Goal: Task Accomplishment & Management: Complete application form

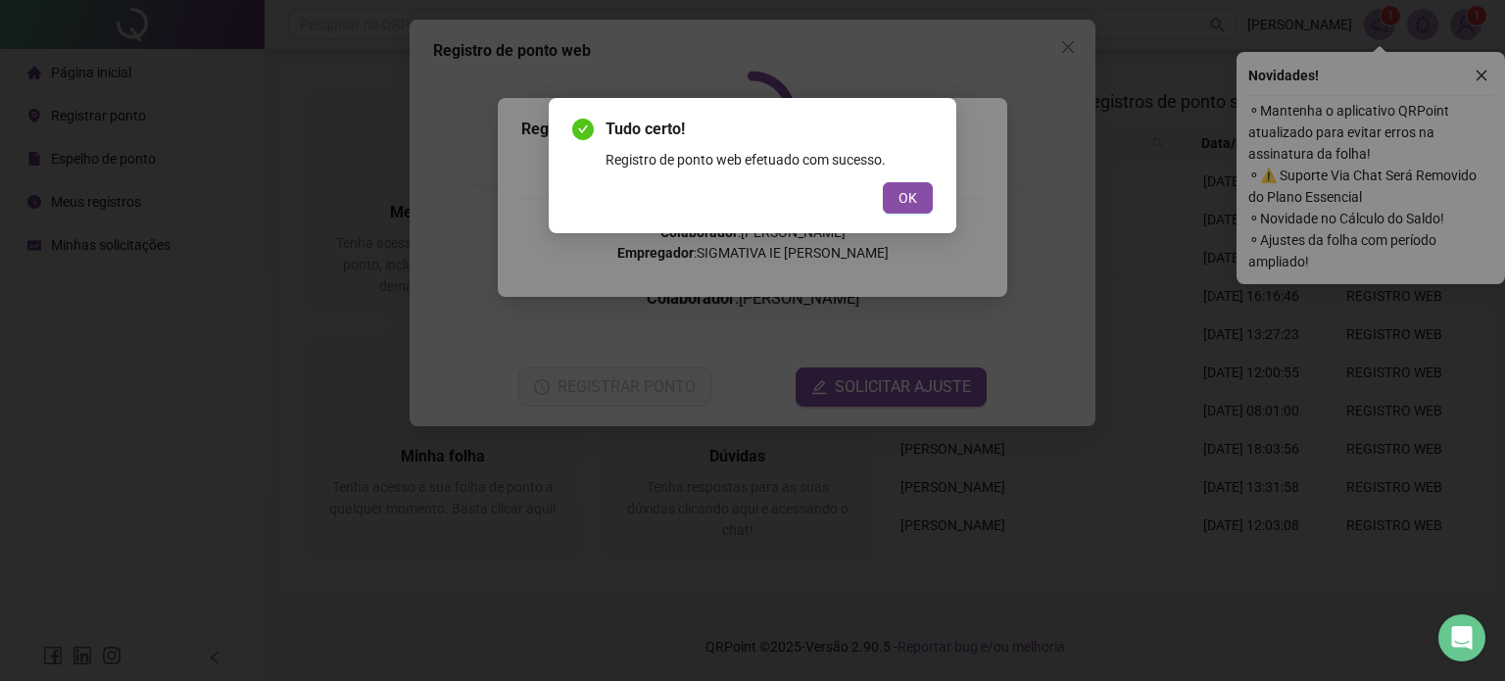
drag, startPoint x: 920, startPoint y: 194, endPoint x: 869, endPoint y: 229, distance: 62.0
click at [919, 195] on button "OK" at bounding box center [908, 197] width 50 height 31
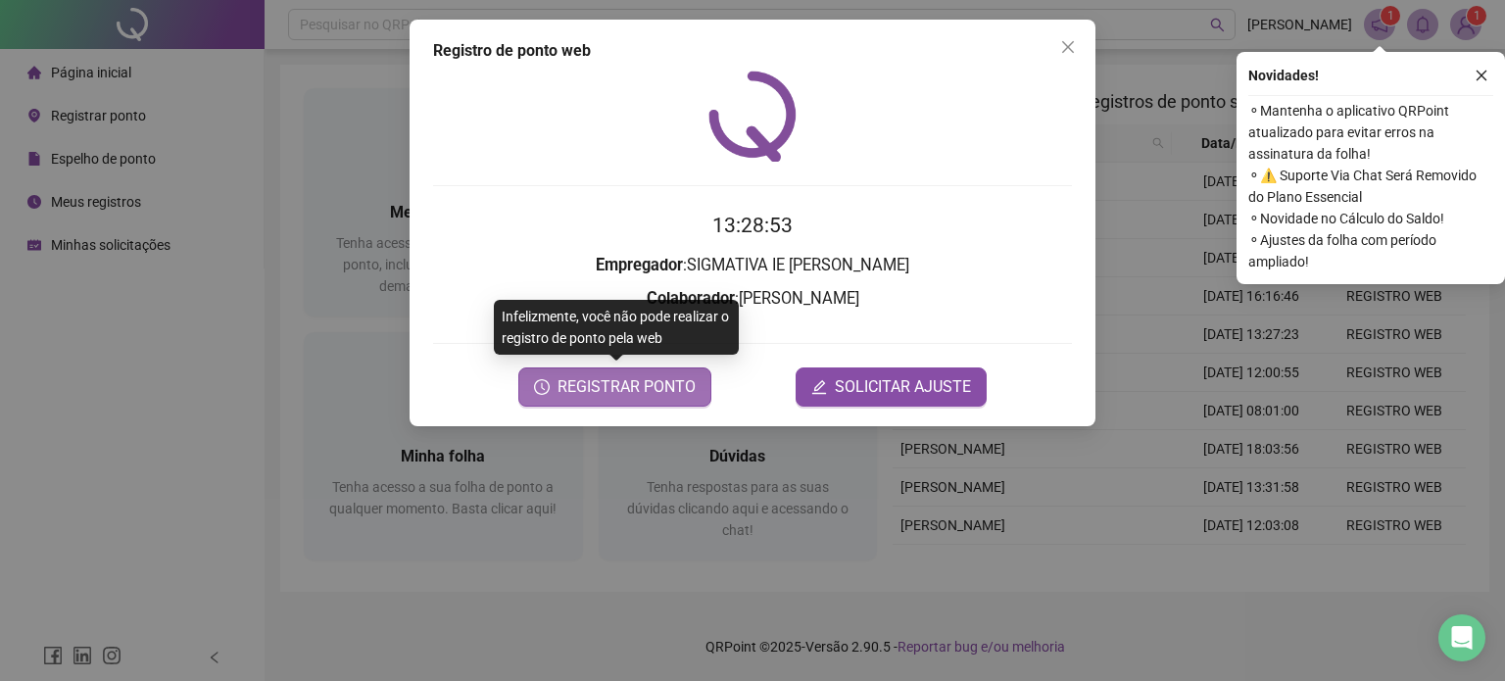
click at [654, 388] on span "REGISTRAR PONTO" at bounding box center [627, 387] width 138 height 24
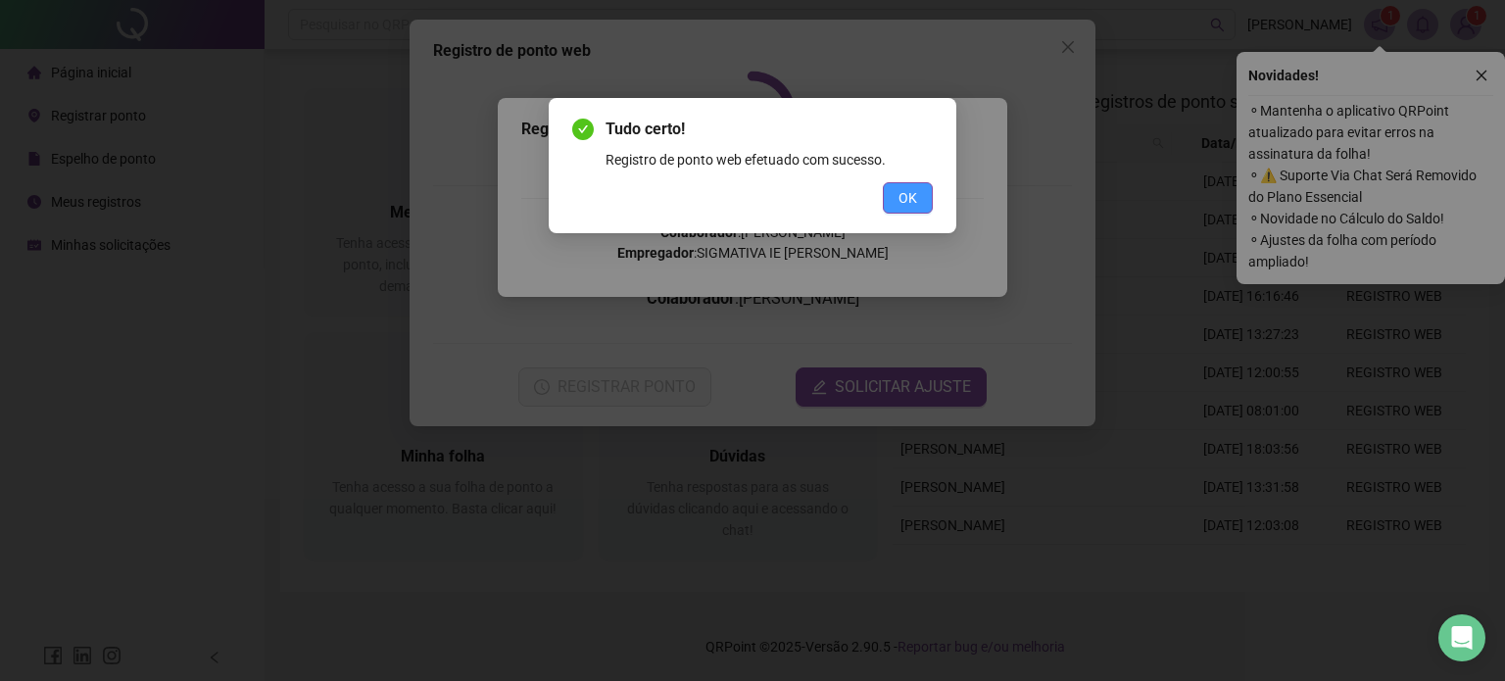
click at [909, 193] on span "OK" at bounding box center [908, 198] width 19 height 22
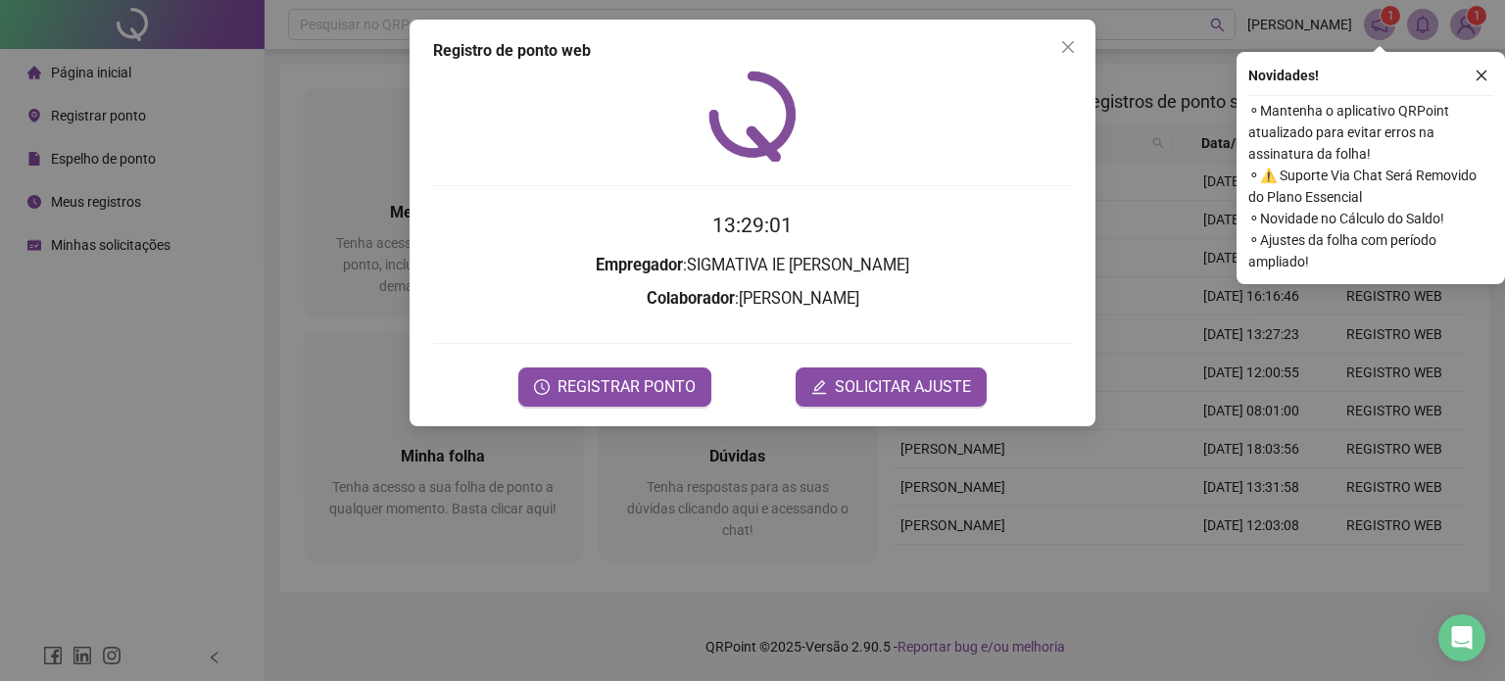
drag, startPoint x: 1066, startPoint y: 45, endPoint x: 1086, endPoint y: 51, distance: 20.5
click at [1065, 45] on icon "close" at bounding box center [1068, 47] width 12 height 12
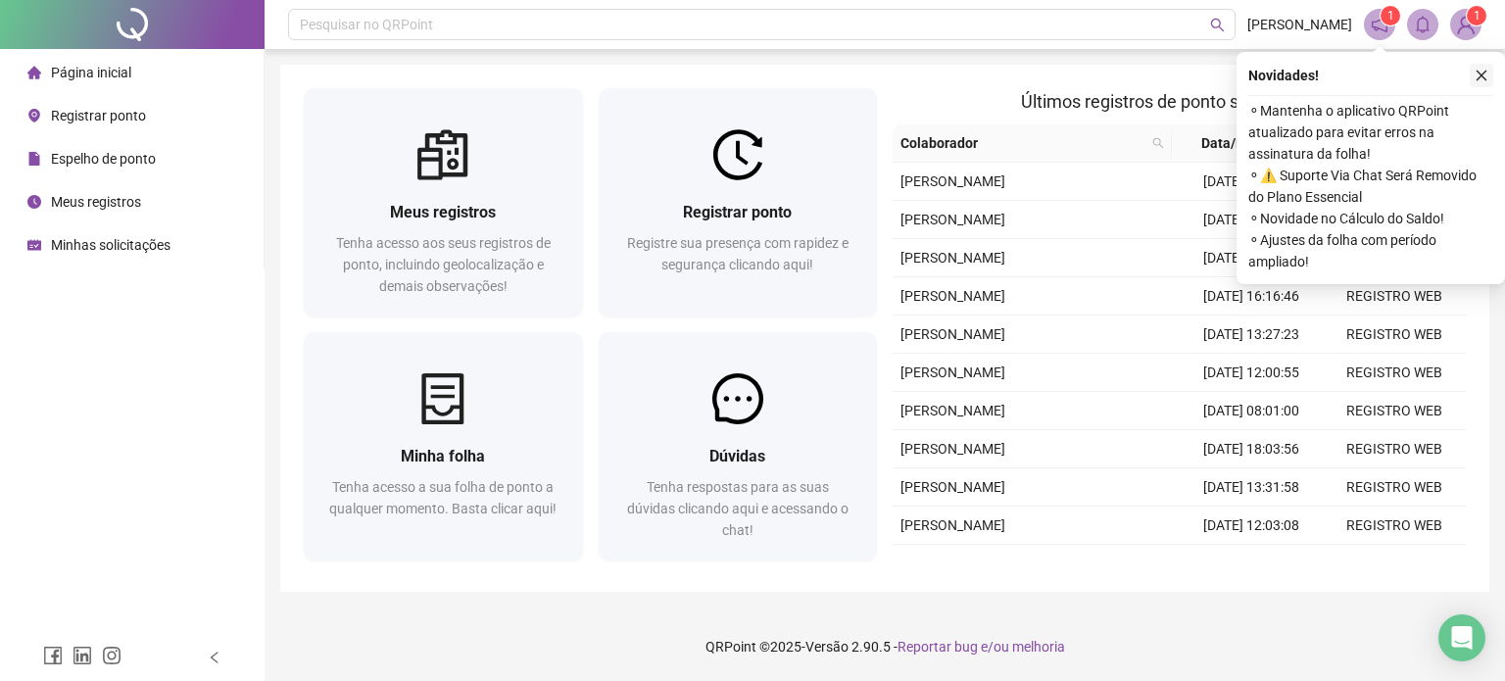
click at [1478, 80] on icon "close" at bounding box center [1482, 76] width 14 height 14
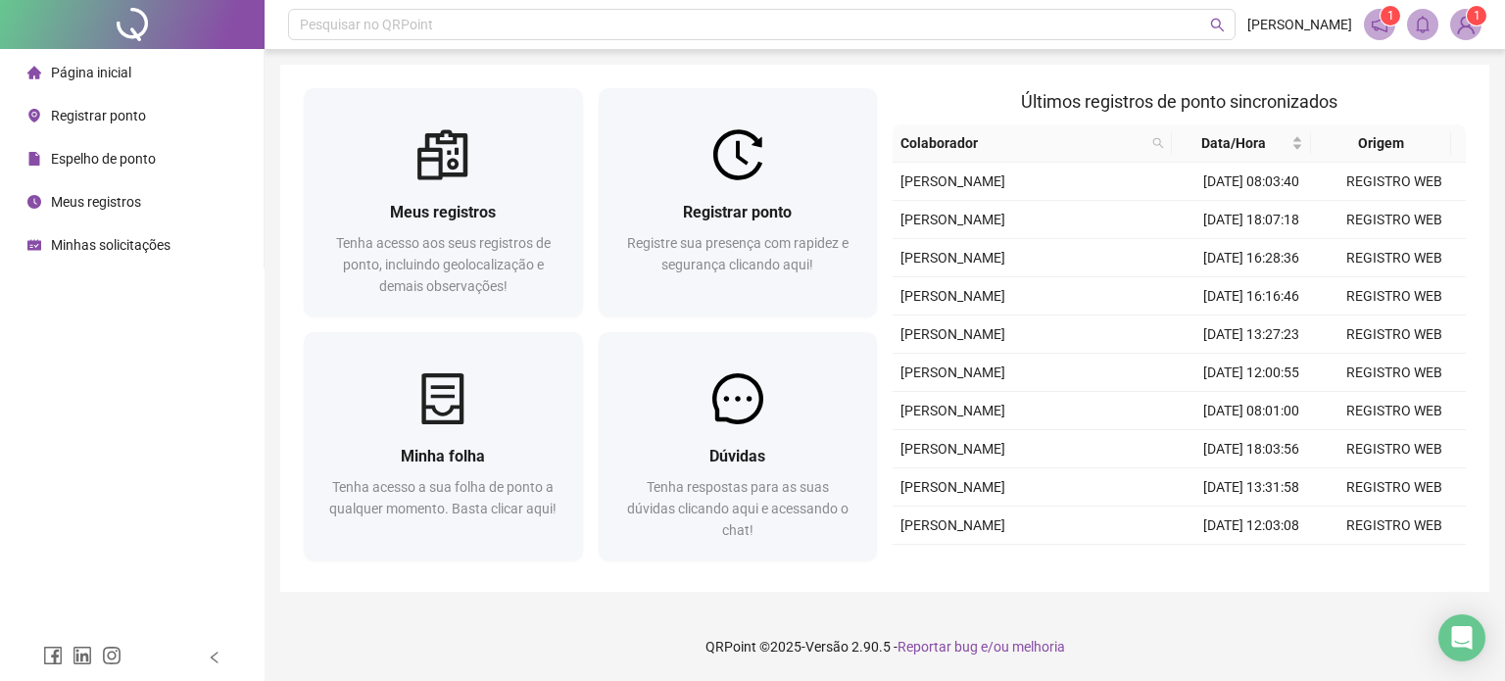
click at [120, 117] on span "Registrar ponto" at bounding box center [98, 116] width 95 height 16
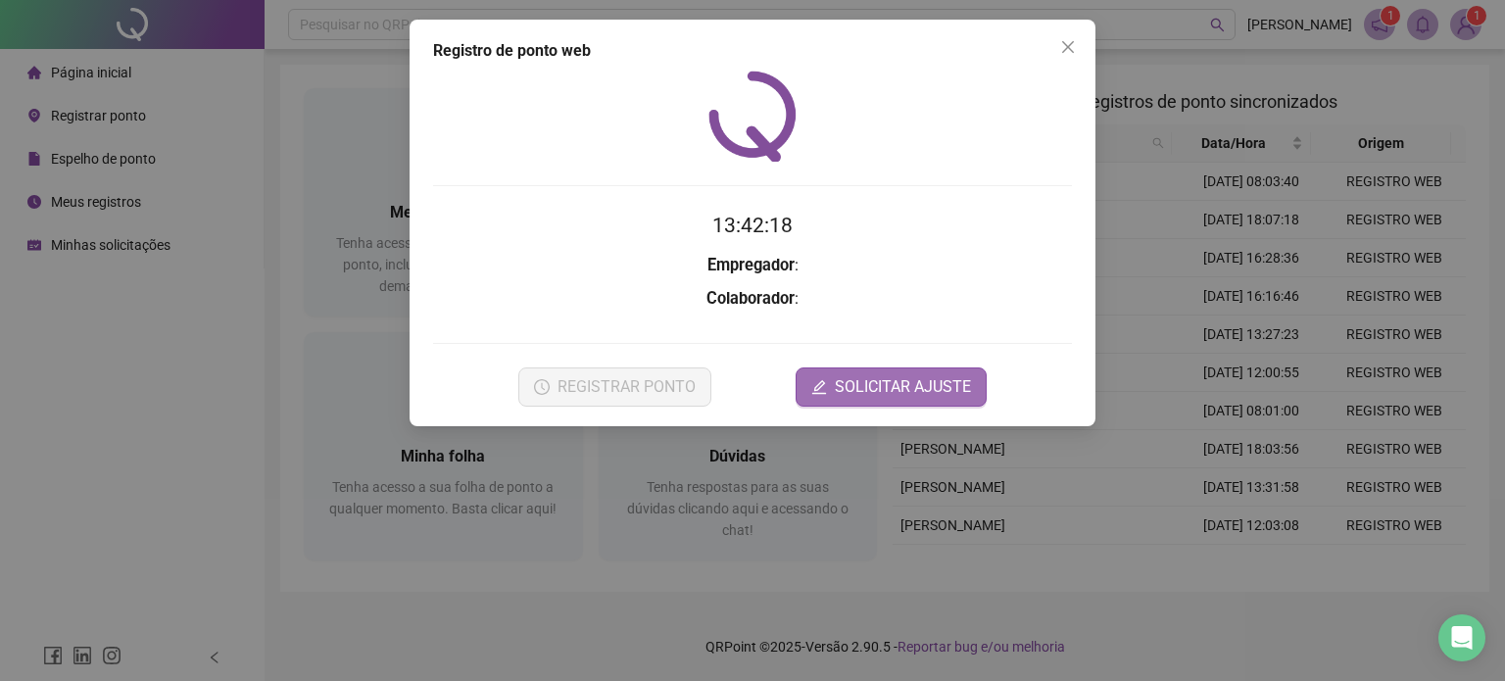
click at [911, 384] on span "SOLICITAR AJUSTE" at bounding box center [903, 387] width 136 height 24
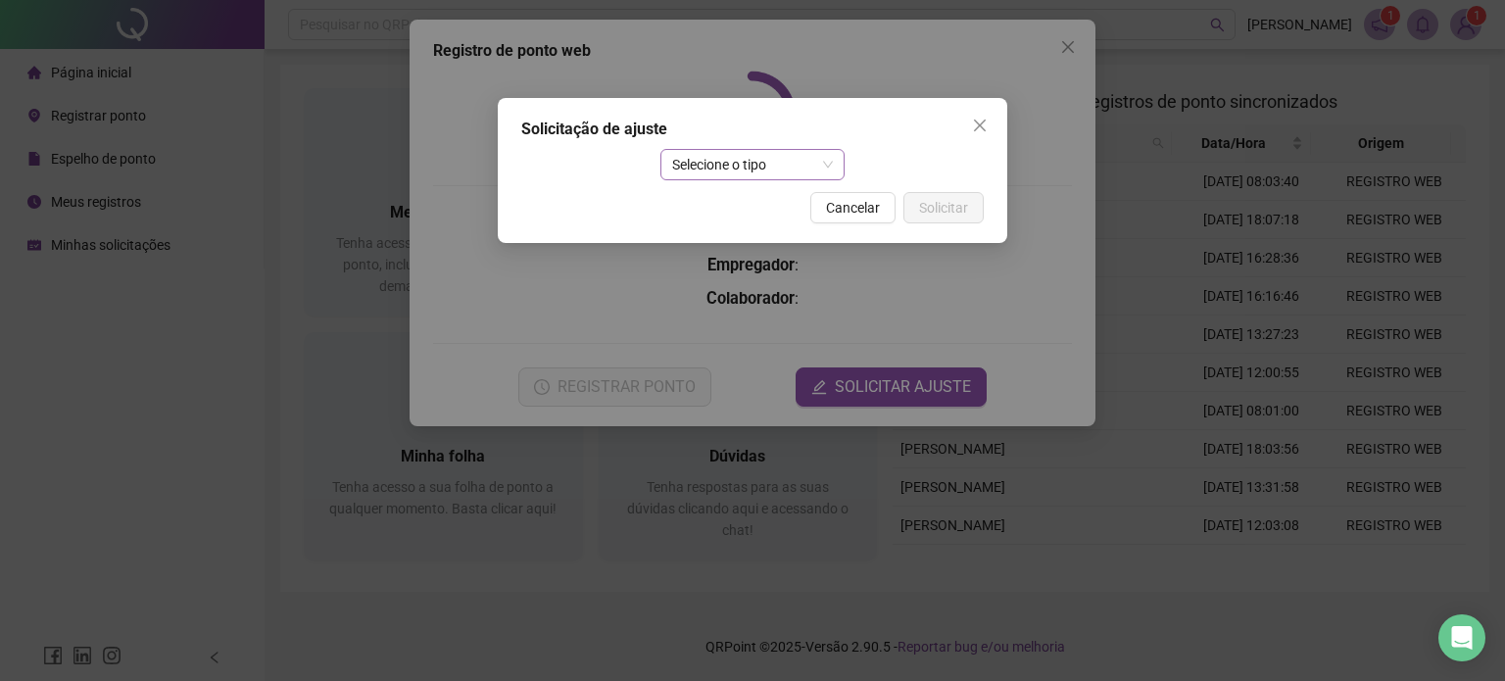
click at [725, 171] on span "Selecione o tipo" at bounding box center [753, 164] width 162 height 29
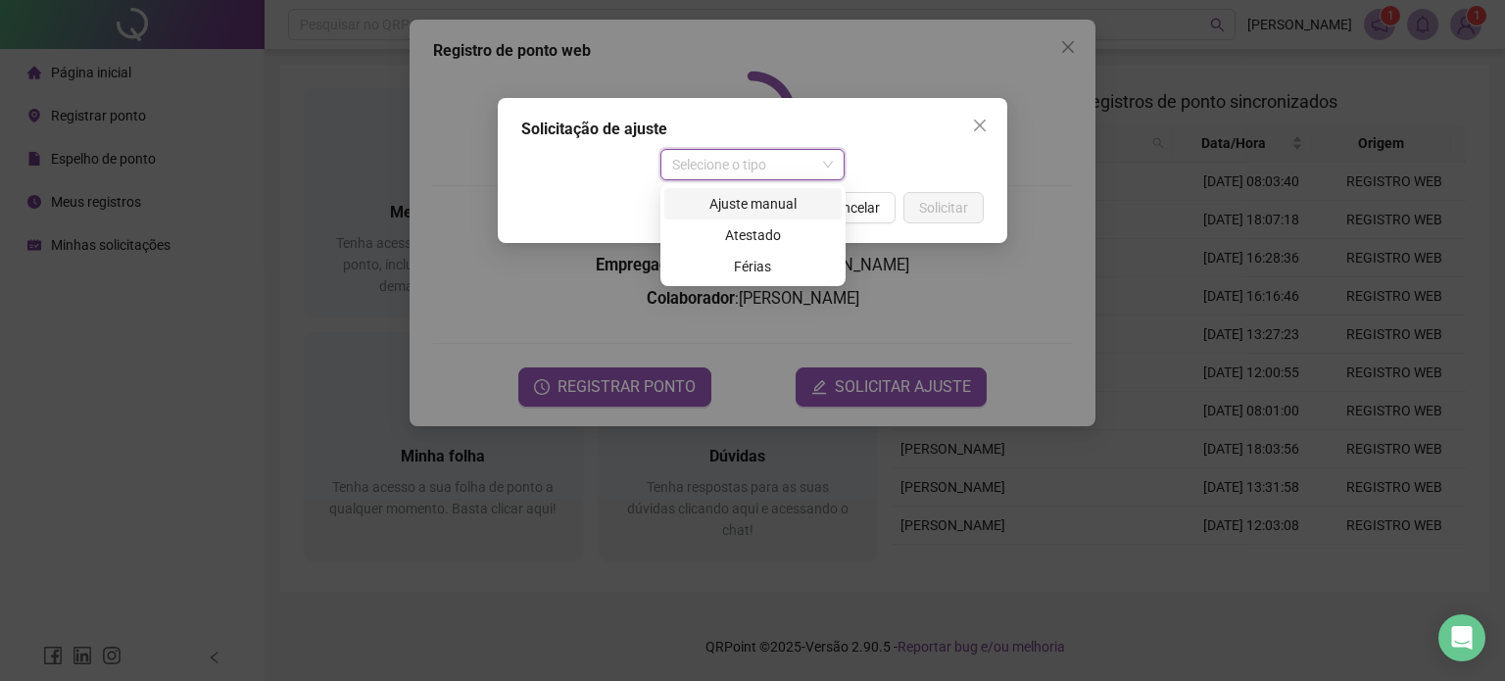
click at [741, 206] on div "Ajuste manual" at bounding box center [753, 204] width 154 height 22
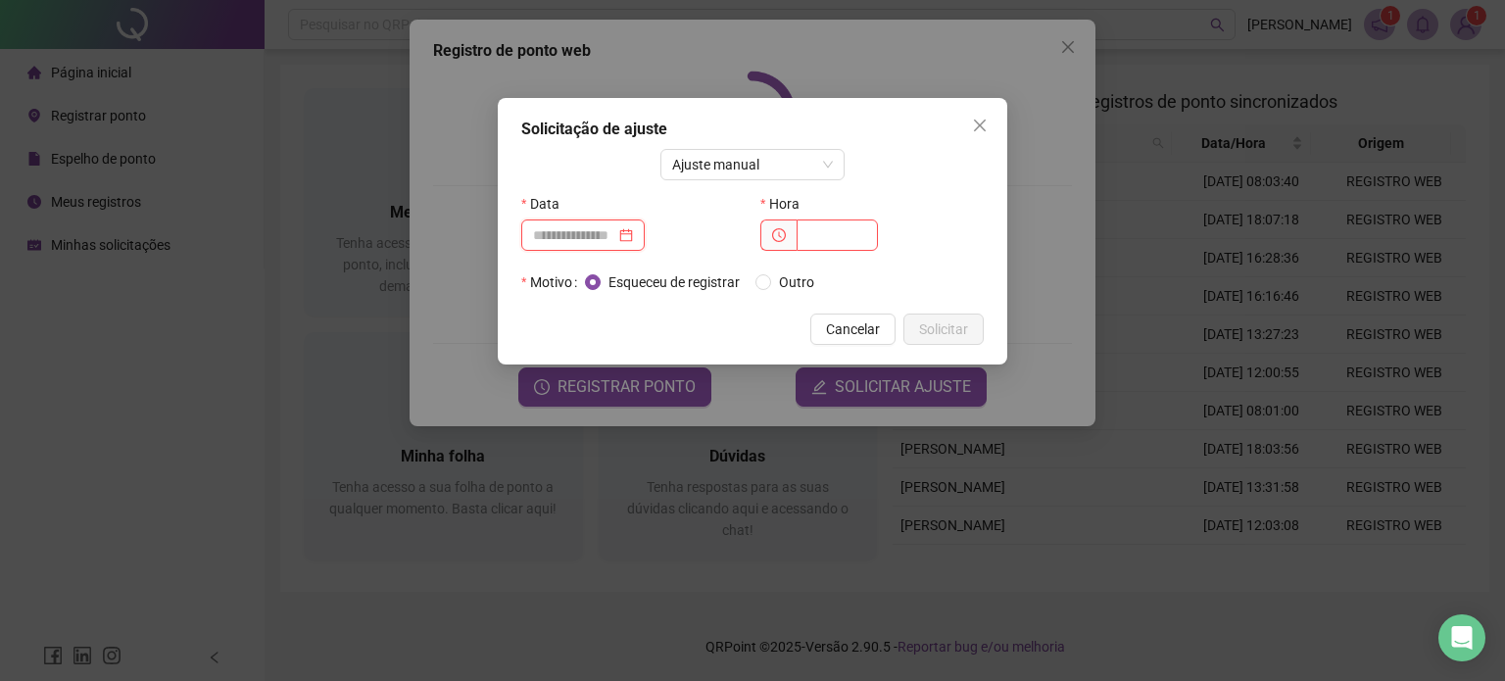
drag, startPoint x: 593, startPoint y: 238, endPoint x: 658, endPoint y: 253, distance: 66.3
click at [593, 238] on input at bounding box center [574, 235] width 82 height 22
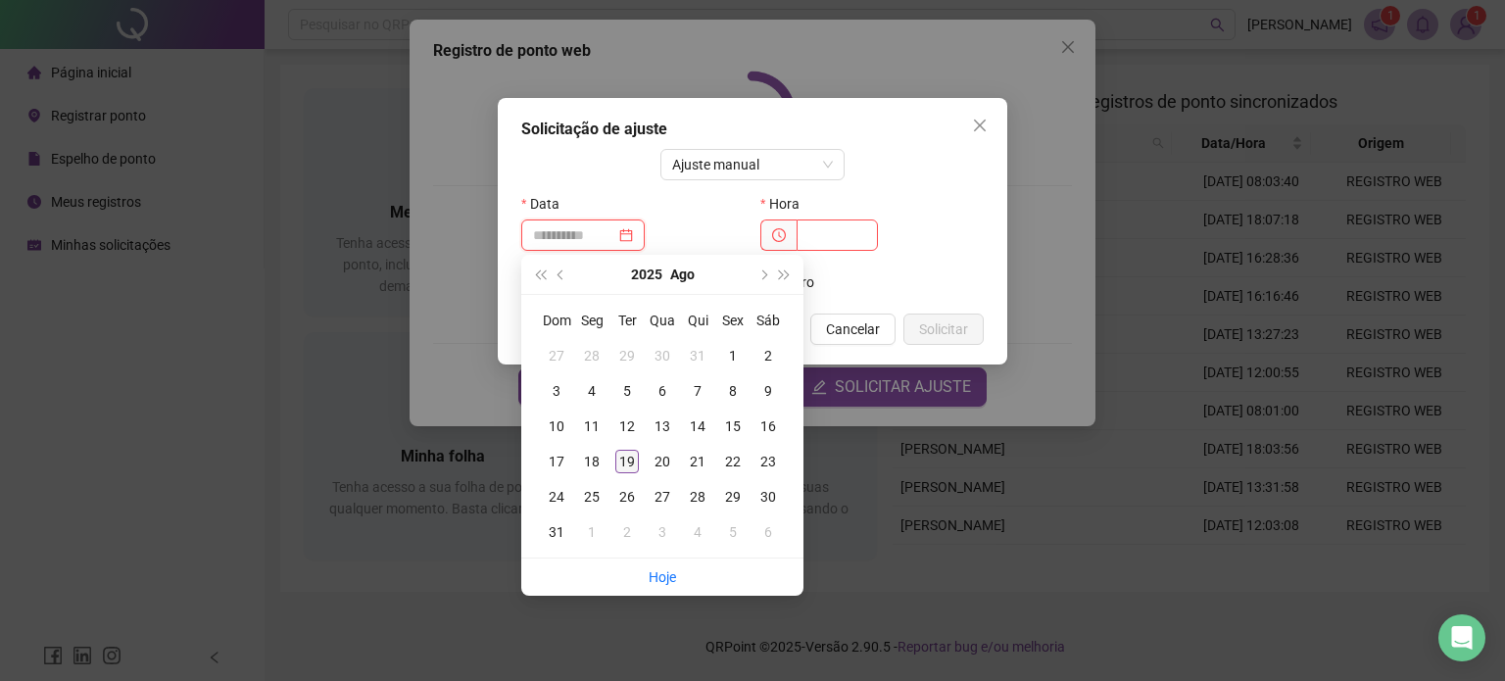
type input "**********"
click at [625, 461] on div "19" at bounding box center [627, 462] width 24 height 24
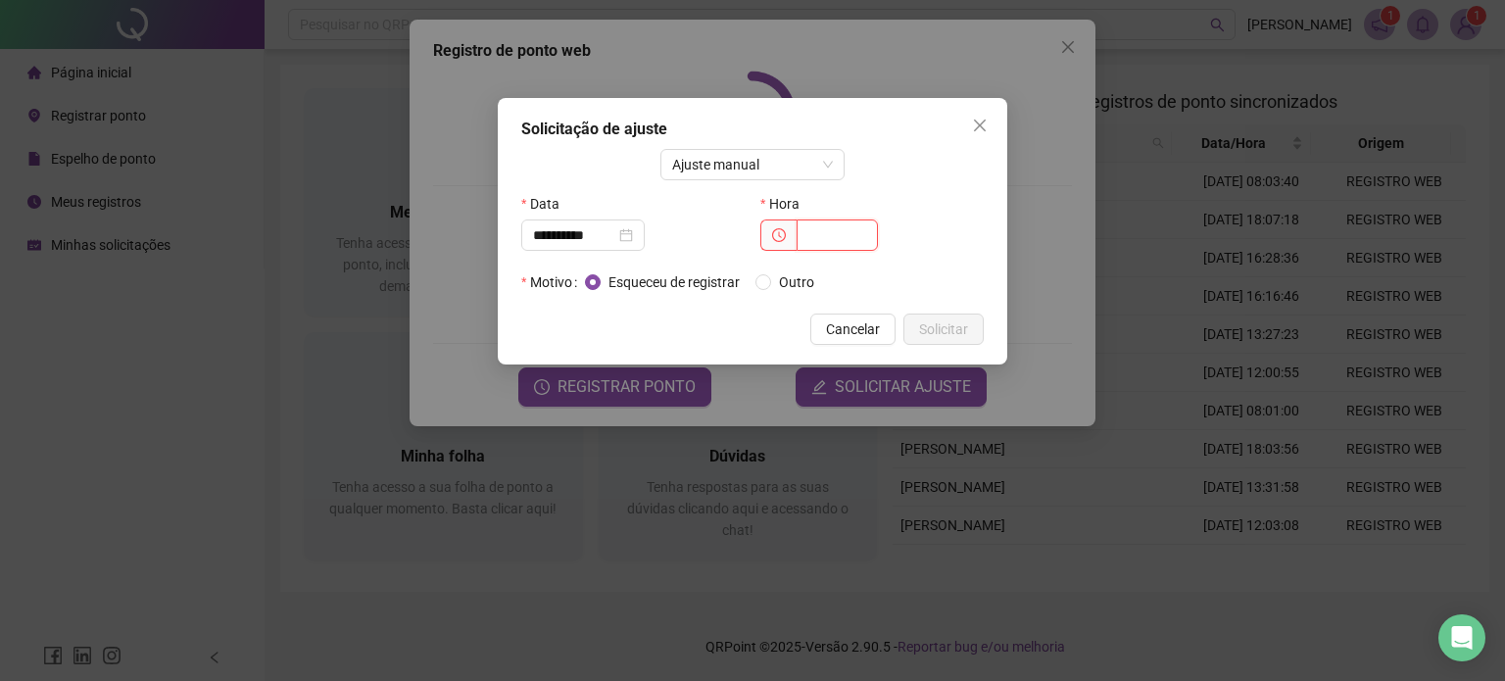
click at [824, 230] on input "text" at bounding box center [837, 235] width 81 height 31
type input "*****"
click at [953, 327] on span "Solicitar" at bounding box center [943, 329] width 49 height 22
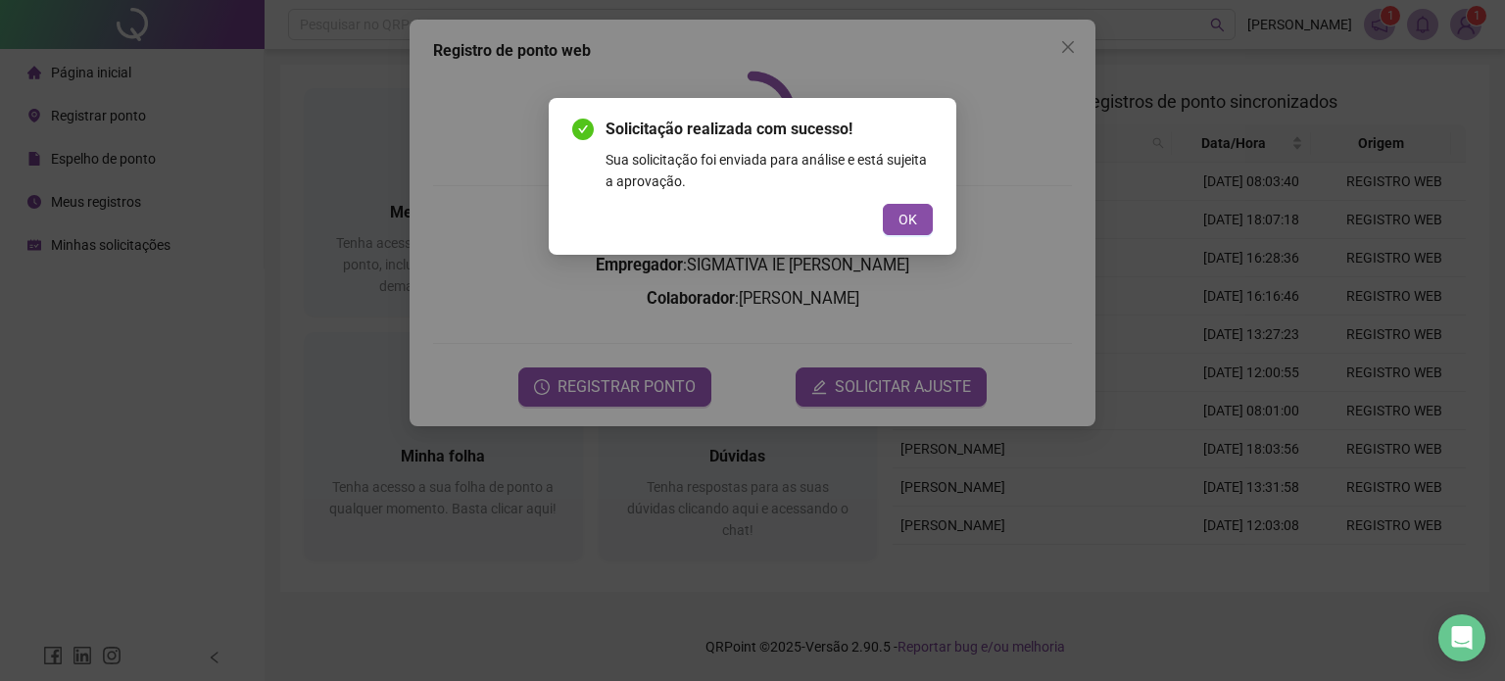
drag, startPoint x: 911, startPoint y: 215, endPoint x: 926, endPoint y: 199, distance: 21.5
click at [916, 209] on span "OK" at bounding box center [908, 220] width 19 height 22
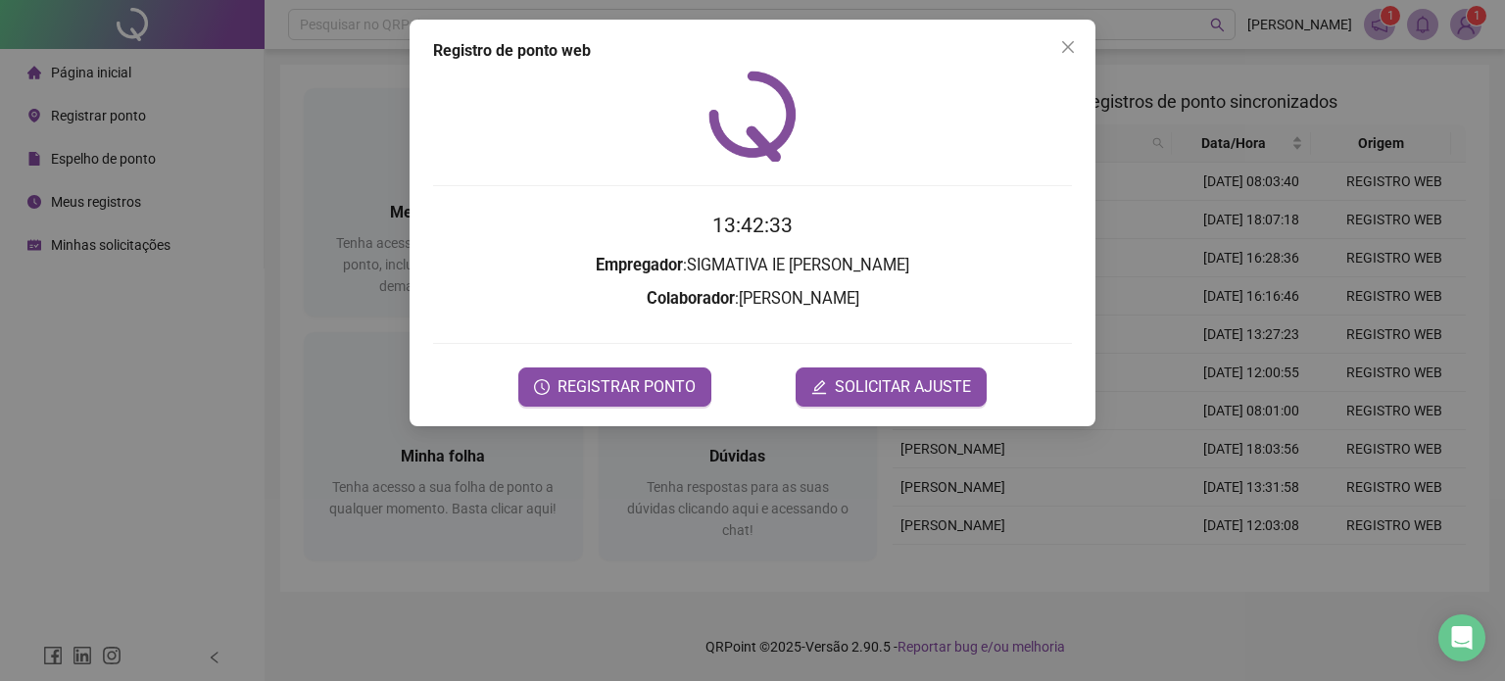
drag, startPoint x: 1074, startPoint y: 40, endPoint x: 1026, endPoint y: 6, distance: 59.0
click at [1072, 40] on icon "close" at bounding box center [1068, 47] width 16 height 16
